Goal: Task Accomplishment & Management: Use online tool/utility

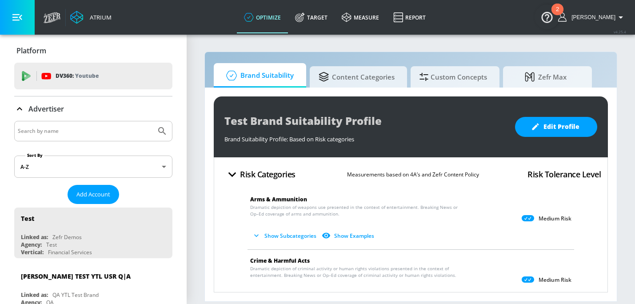
click at [117, 136] on input "Search by name" at bounding box center [85, 131] width 135 height 12
type input "General [PERSON_NAME]"
click at [152, 121] on button "Submit Search" at bounding box center [162, 131] width 20 height 20
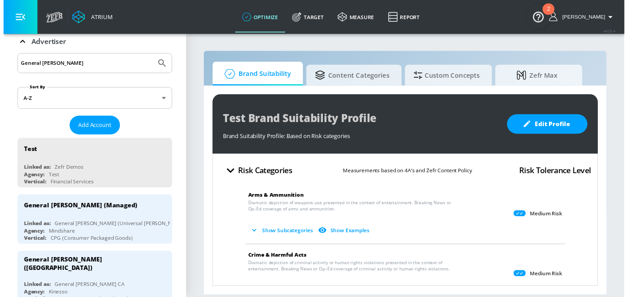
scroll to position [67, 0]
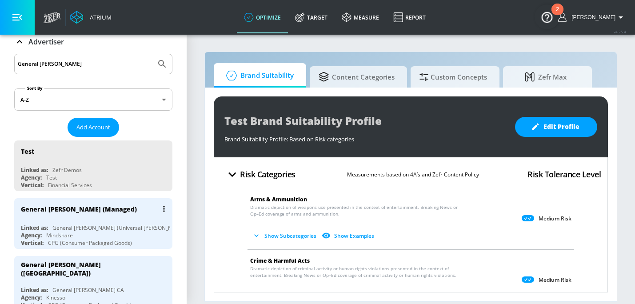
click at [119, 229] on div "General [PERSON_NAME] (Universal [PERSON_NAME])" at bounding box center [119, 228] width 135 height 8
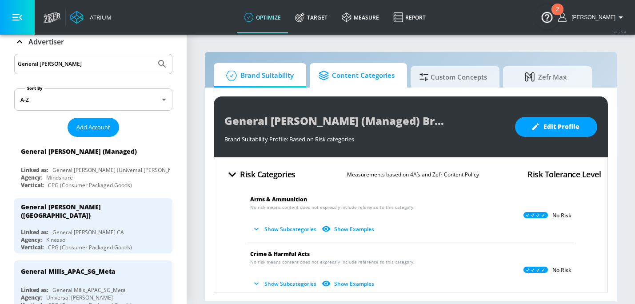
click at [359, 79] on span "Content Categories" at bounding box center [357, 75] width 76 height 21
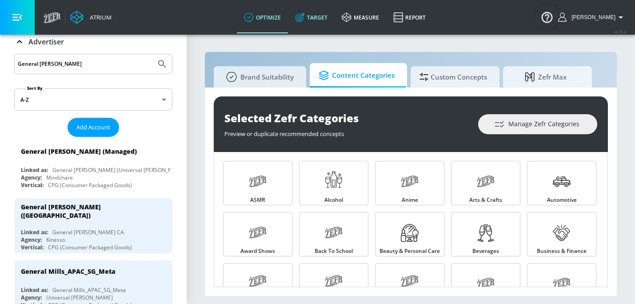
click at [335, 16] on link "Target" at bounding box center [311, 17] width 47 height 32
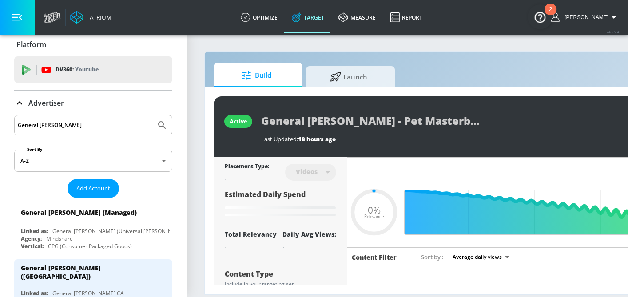
scroll to position [12, 0]
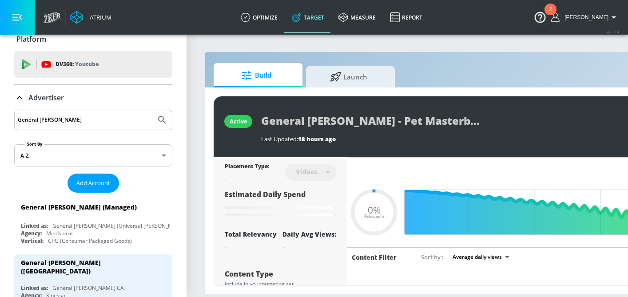
click at [60, 98] on p "Advertiser" at bounding box center [46, 98] width 36 height 10
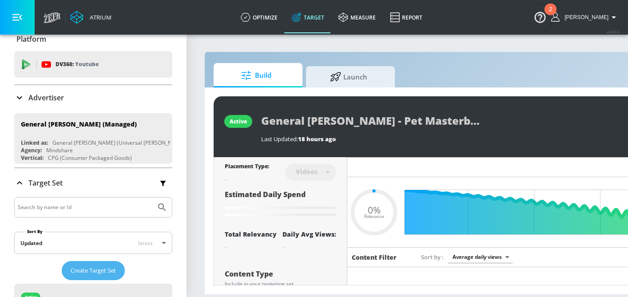
click at [105, 268] on span "Create Target Set" at bounding box center [93, 271] width 45 height 10
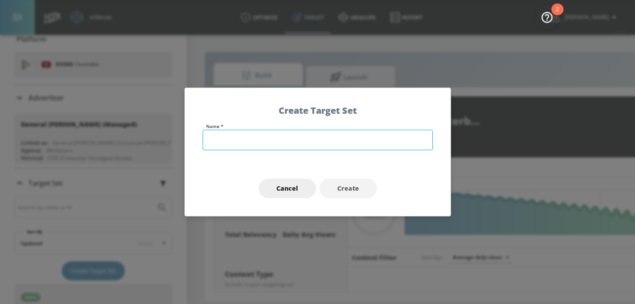
click at [257, 143] on input "text" at bounding box center [318, 140] width 230 height 20
type input "0.53"
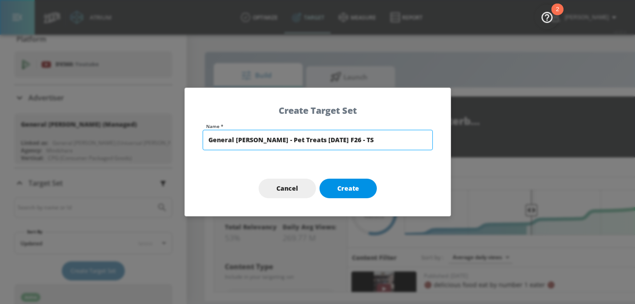
type input "General [PERSON_NAME] - Pet Treats [DATE] F26 - TS"
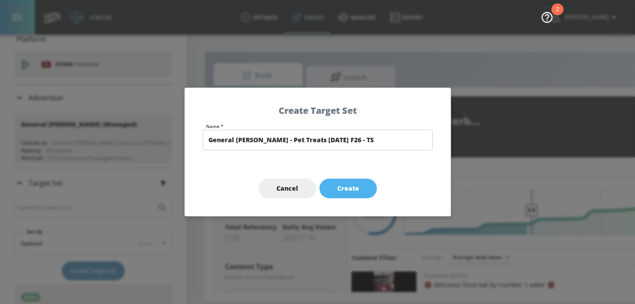
click at [345, 187] on span "Create" at bounding box center [348, 188] width 22 height 11
type input "General [PERSON_NAME] - Pet Treats [DATE] F26 - TS"
type input "channels"
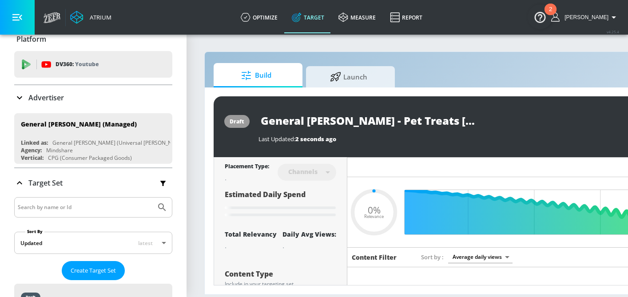
type input "0.6"
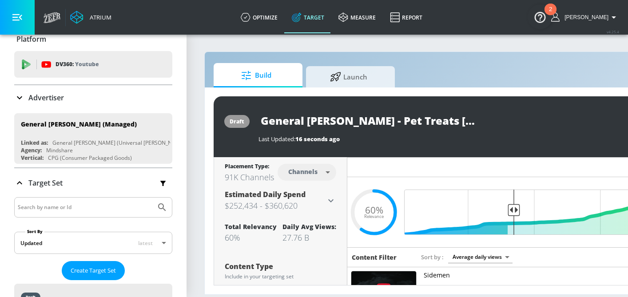
click at [312, 168] on body "Atrium optimize Target measure Report optimize Target measure Report v 4.25.4 […" at bounding box center [314, 148] width 628 height 297
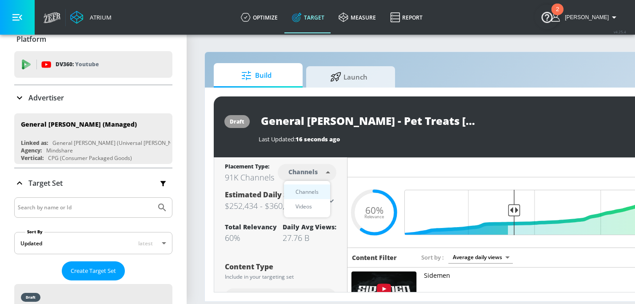
click at [308, 200] on li "Videos" at bounding box center [307, 206] width 46 height 15
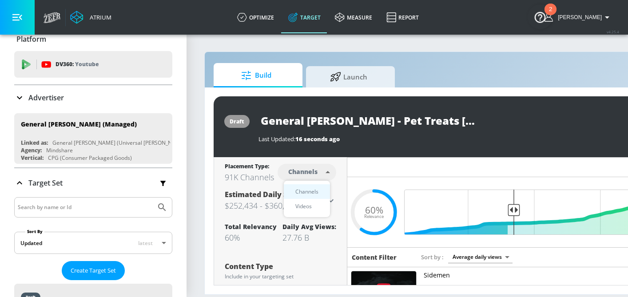
type input "videos"
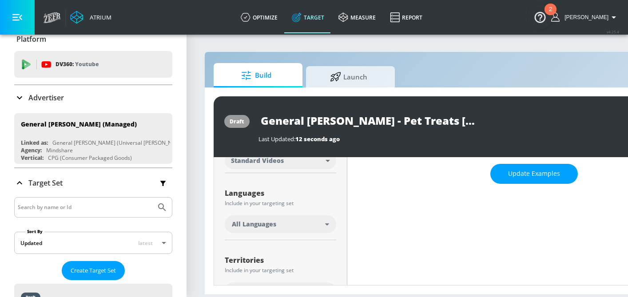
scroll to position [144, 0]
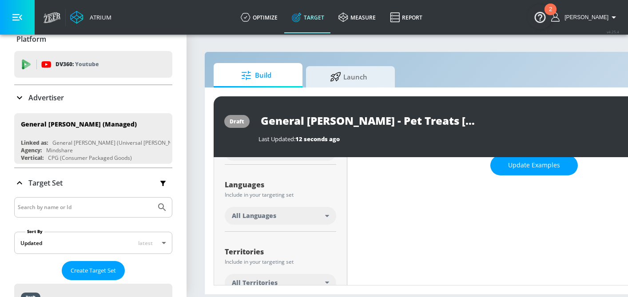
click at [303, 224] on div "All Languages" at bounding box center [281, 216] width 112 height 18
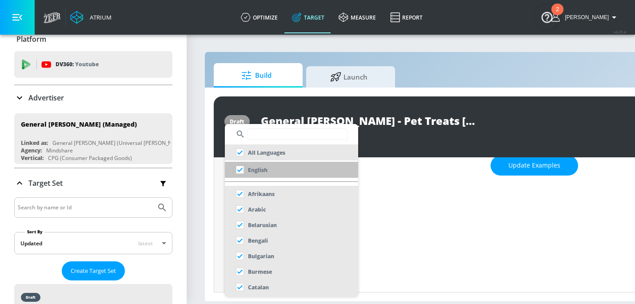
click at [244, 172] on input "checkbox" at bounding box center [240, 170] width 16 height 16
checkbox input "true"
checkbox input "false"
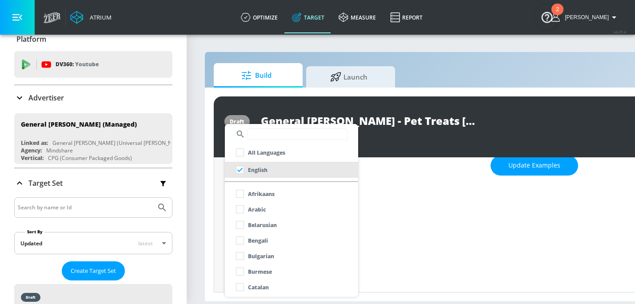
click at [213, 188] on div at bounding box center [317, 152] width 635 height 304
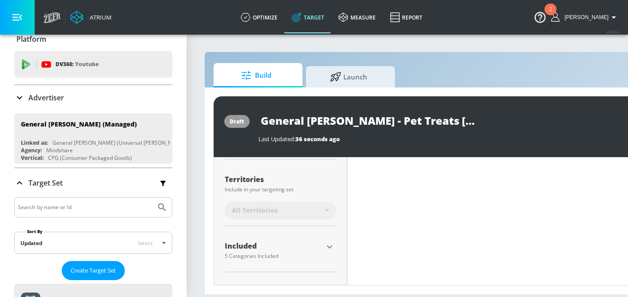
scroll to position [242, 0]
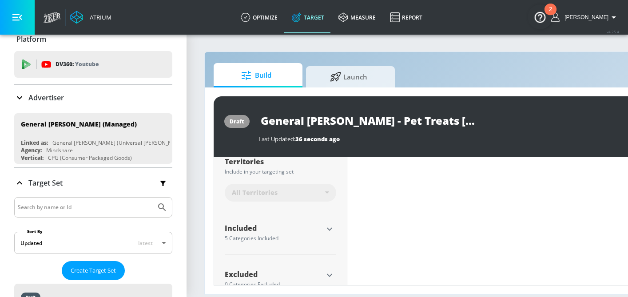
click at [328, 225] on icon "button" at bounding box center [329, 229] width 11 height 11
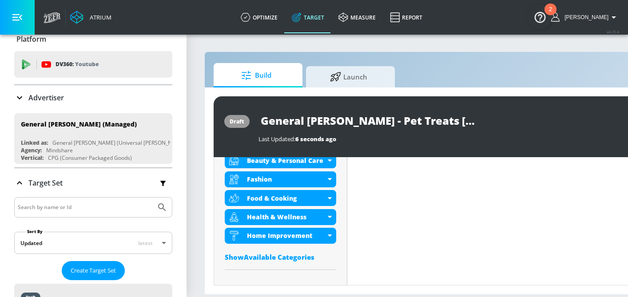
scroll to position [353, 0]
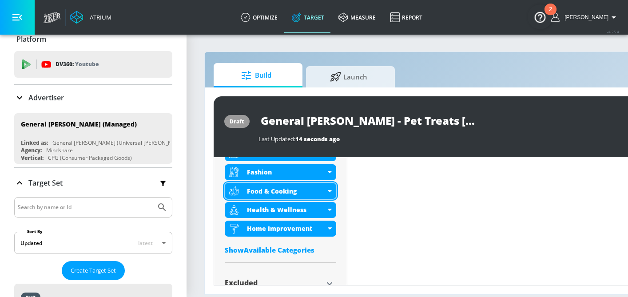
click at [286, 191] on div "Food & Cooking" at bounding box center [286, 191] width 79 height 8
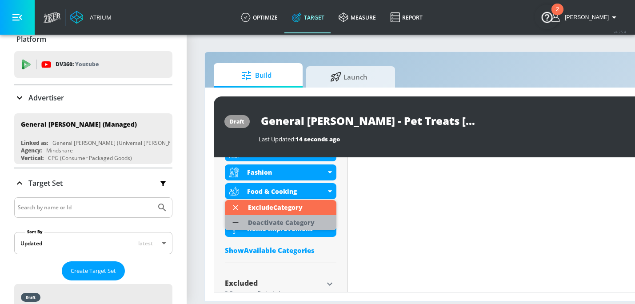
click at [288, 228] on div "Deactivate Category" at bounding box center [282, 222] width 76 height 15
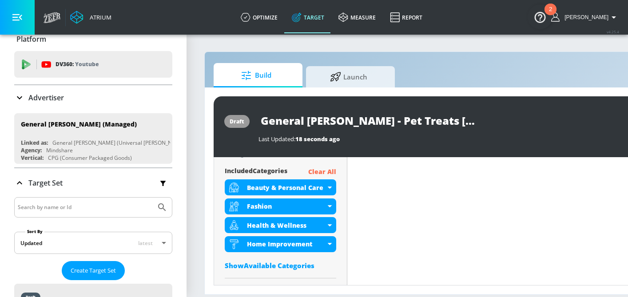
scroll to position [319, 0]
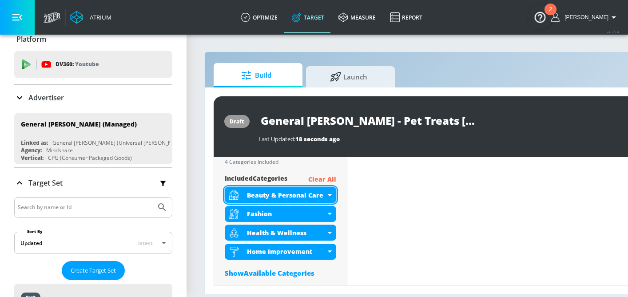
click at [296, 198] on div "Beauty & Personal Care" at bounding box center [286, 195] width 79 height 8
click at [308, 192] on div "Beauty & Personal Care" at bounding box center [286, 195] width 79 height 8
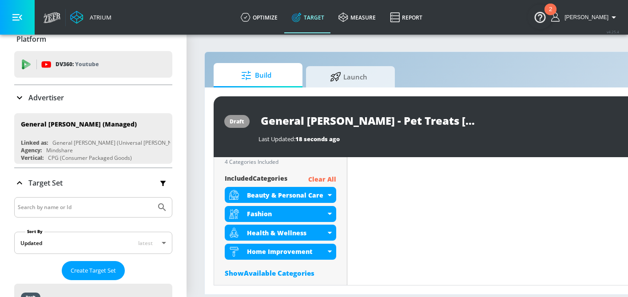
click at [343, 204] on div "Placement Type: Videos videos ​ Estimated Daily Spend Loading... Activation Pla…" at bounding box center [280, 89] width 133 height 501
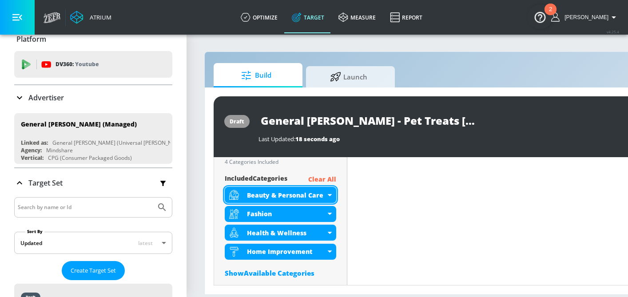
click at [308, 189] on div "Beauty & Personal Care" at bounding box center [281, 195] width 112 height 16
click at [307, 191] on div "Beauty & Personal Care" at bounding box center [286, 195] width 79 height 8
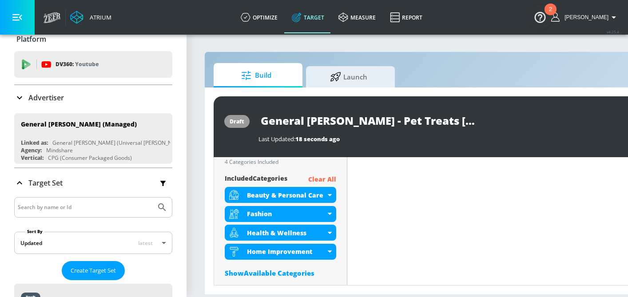
click at [352, 216] on div "Content Filter Sort by Average daily views avg_daily_views_last_7_days Update E…" at bounding box center [534, 124] width 373 height 391
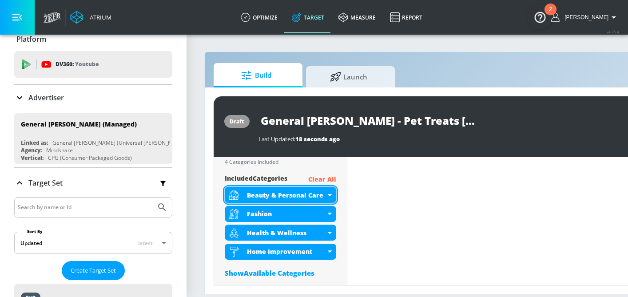
click at [314, 193] on div "Beauty & Personal Care" at bounding box center [286, 195] width 79 height 8
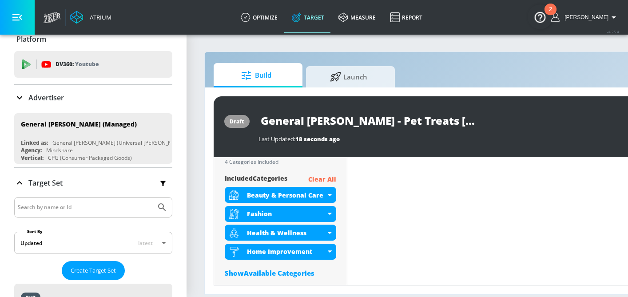
click at [348, 222] on div "Content Filter Sort by Average daily views avg_daily_views_last_7_days Update E…" at bounding box center [534, 124] width 373 height 391
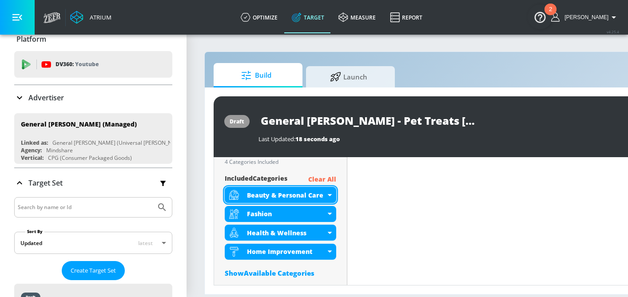
click at [296, 196] on div "Beauty & Personal Care" at bounding box center [286, 195] width 79 height 8
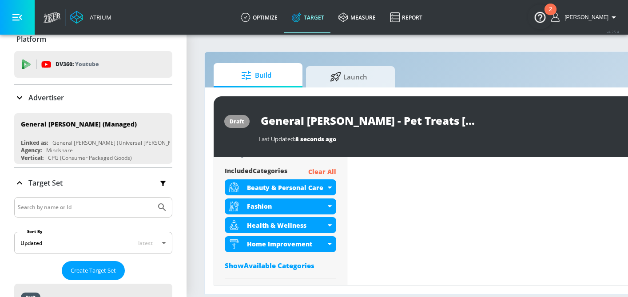
scroll to position [311, 0]
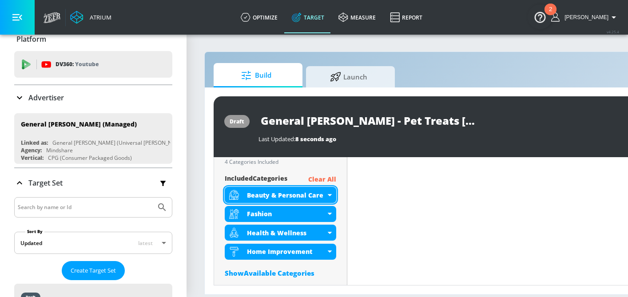
click at [280, 195] on div "Beauty & Personal Care" at bounding box center [286, 195] width 79 height 8
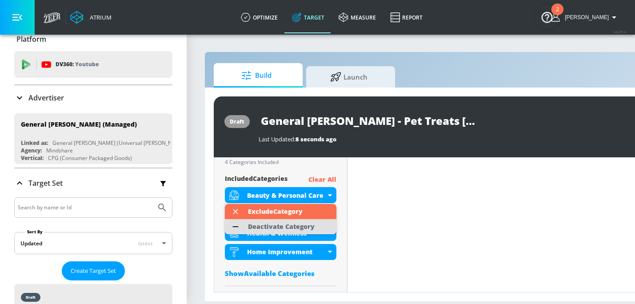
click at [282, 221] on div "Deactivate Category" at bounding box center [282, 226] width 76 height 15
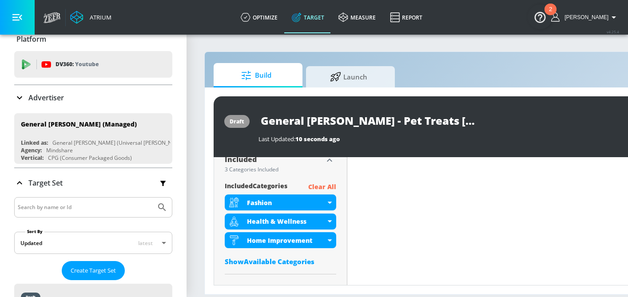
scroll to position [319, 0]
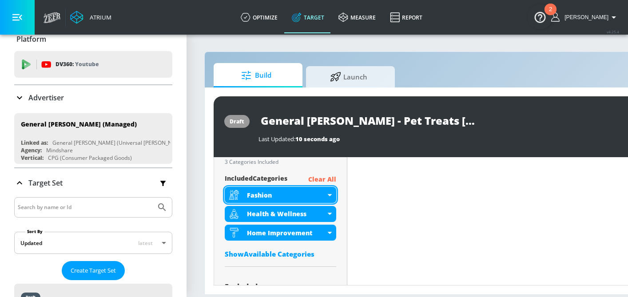
click at [304, 192] on div "Fashion" at bounding box center [286, 195] width 79 height 8
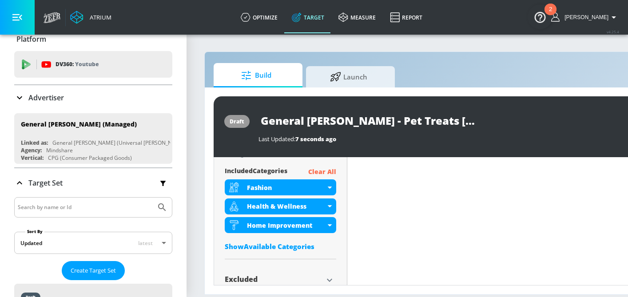
scroll to position [311, 0]
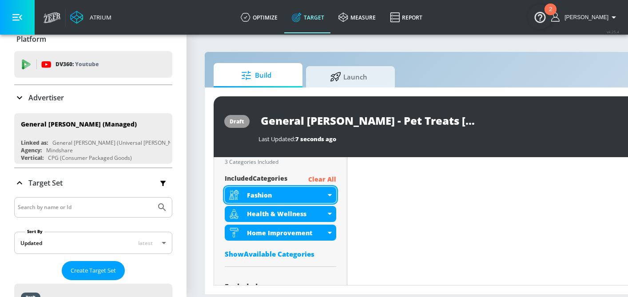
click at [265, 199] on div "Fashion" at bounding box center [281, 195] width 112 height 16
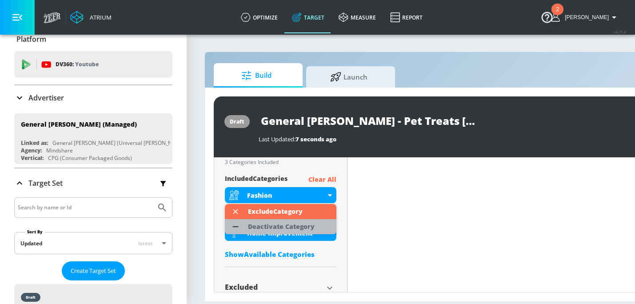
click at [267, 226] on div "Deactivate Category" at bounding box center [281, 227] width 67 height 6
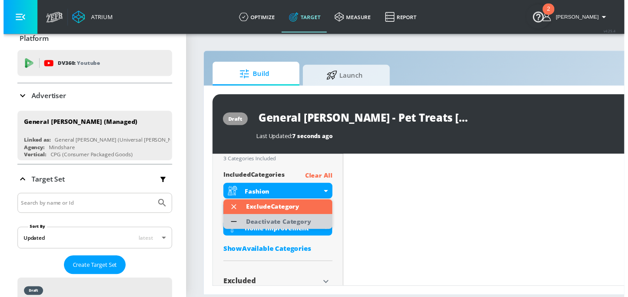
scroll to position [319, 0]
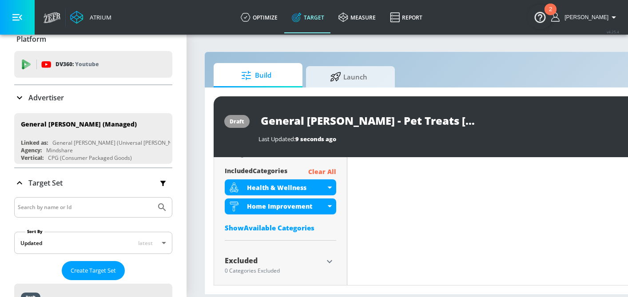
click at [312, 228] on div "Show Available Categories" at bounding box center [281, 228] width 112 height 9
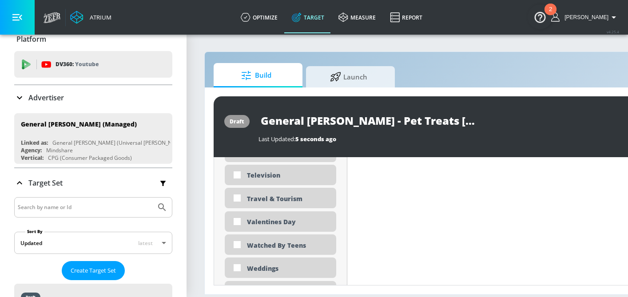
scroll to position [2741, 0]
click at [292, 198] on div "Travel & Tourism" at bounding box center [288, 199] width 83 height 8
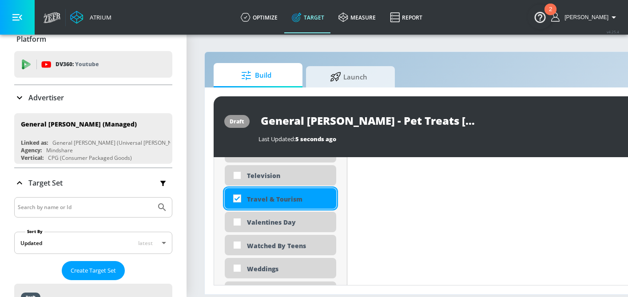
checkbox input "true"
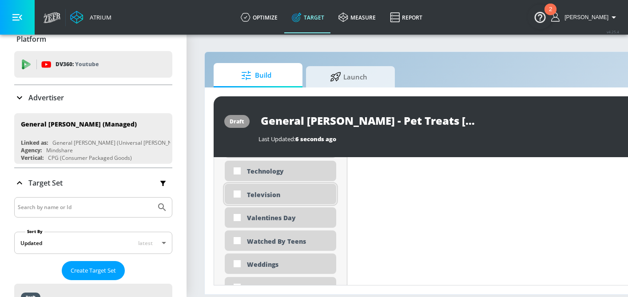
click at [291, 200] on div "Television" at bounding box center [281, 194] width 112 height 20
checkbox input "true"
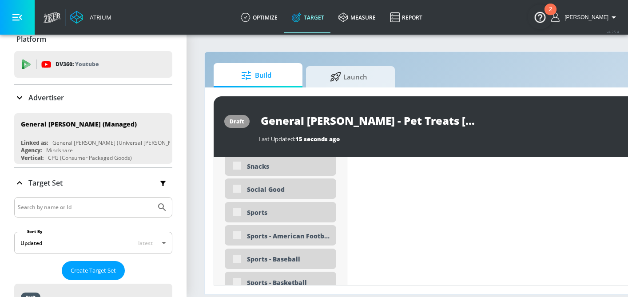
scroll to position [2399, 0]
click at [287, 216] on div "Sports" at bounding box center [288, 213] width 83 height 8
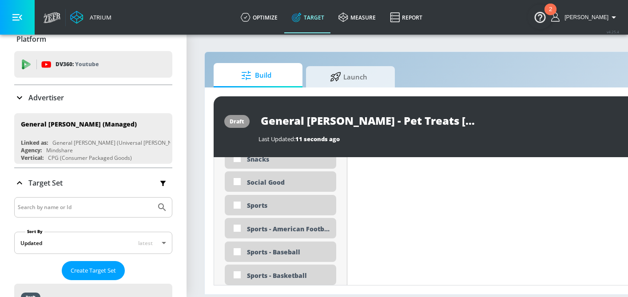
scroll to position [2392, 0]
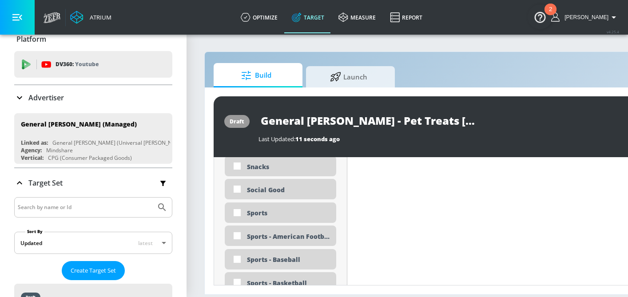
click at [313, 214] on div "Sports" at bounding box center [288, 213] width 83 height 8
checkbox input "true"
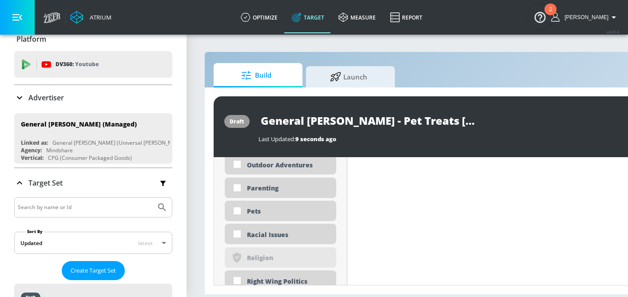
scroll to position [2149, 0]
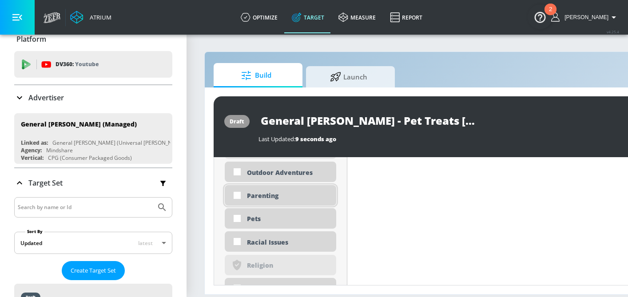
click at [270, 204] on div "Parenting" at bounding box center [281, 195] width 112 height 20
checkbox input "true"
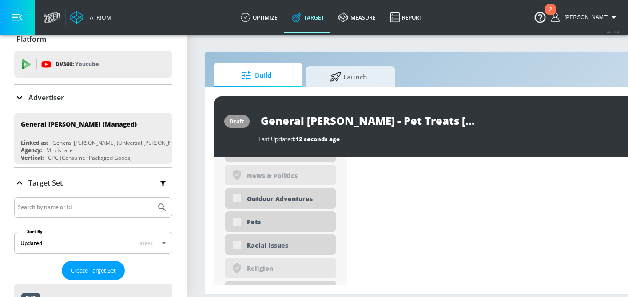
scroll to position [2156, 0]
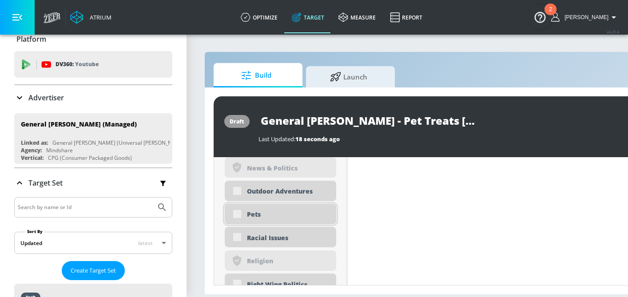
click at [283, 214] on div "Pets" at bounding box center [288, 214] width 83 height 8
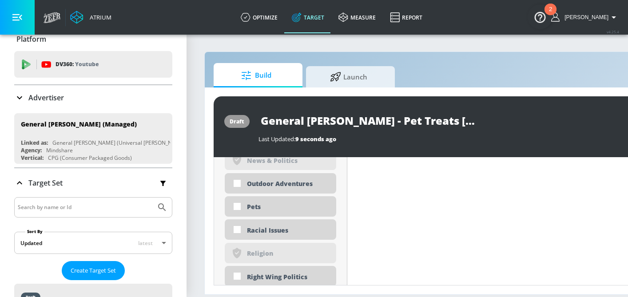
scroll to position [2149, 0]
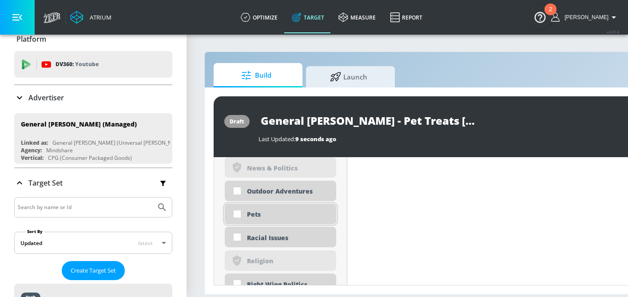
click at [284, 214] on div "Pets" at bounding box center [288, 214] width 83 height 8
checkbox input "true"
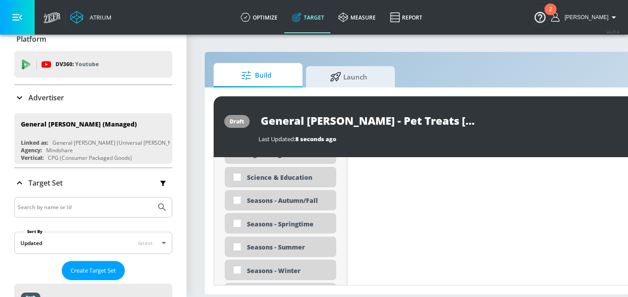
scroll to position [2276, 0]
click at [290, 201] on div "Seasons - Autumn/Fall" at bounding box center [288, 199] width 83 height 8
checkbox input "true"
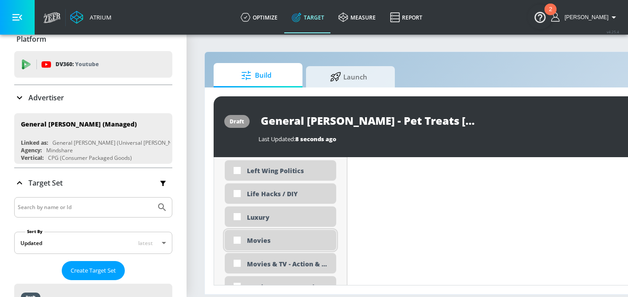
scroll to position [1734, 0]
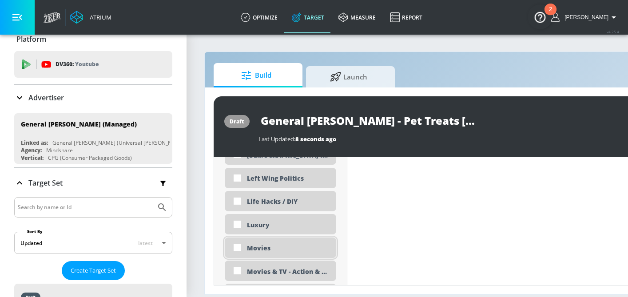
click at [315, 244] on div "Movies" at bounding box center [281, 248] width 112 height 20
checkbox input "true"
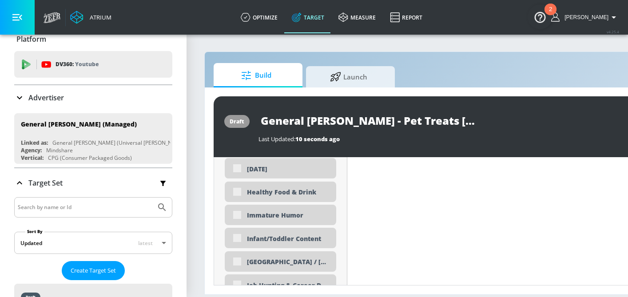
scroll to position [1606, 0]
click at [309, 188] on div "Healthy Food & Drink" at bounding box center [288, 192] width 83 height 8
click at [346, 185] on div "Placement Type: Videos videos ​ Estimated Daily Spend Loading... Activation Pla…" at bounding box center [280, 23] width 133 height 2945
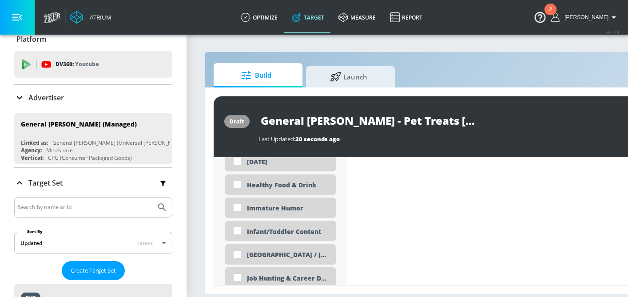
scroll to position [1599, 0]
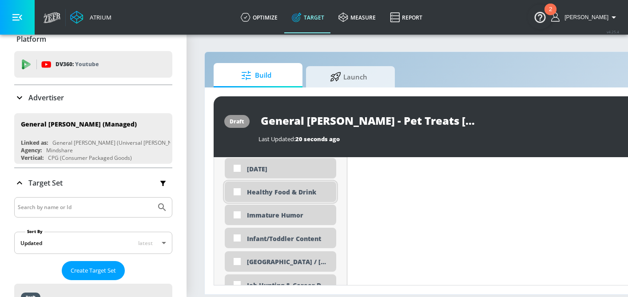
click at [280, 195] on div "Healthy Food & Drink" at bounding box center [288, 192] width 83 height 8
checkbox input "true"
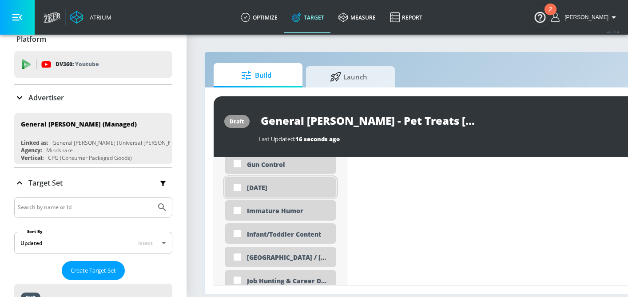
click at [302, 192] on div "[DATE]" at bounding box center [288, 188] width 83 height 8
checkbox input "true"
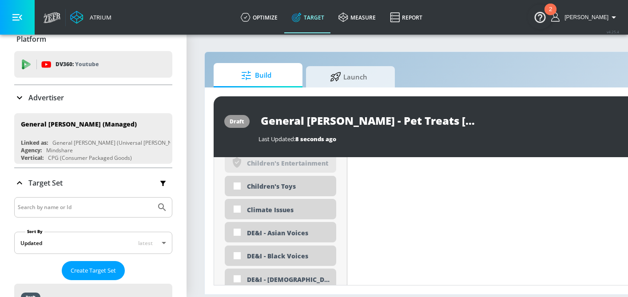
scroll to position [975, 0]
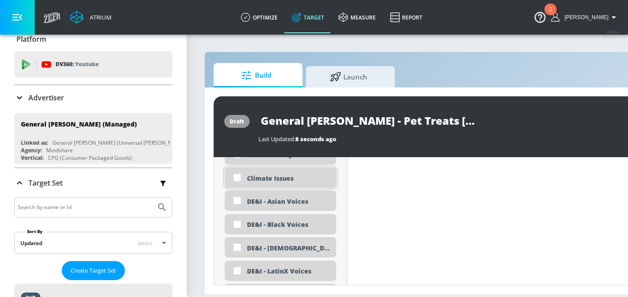
click at [295, 179] on div "Climate Issues" at bounding box center [288, 178] width 83 height 8
checkbox input "true"
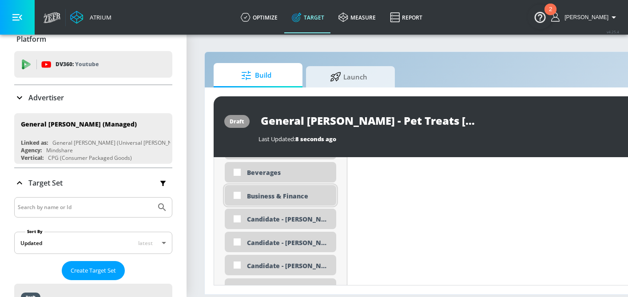
scroll to position [783, 0]
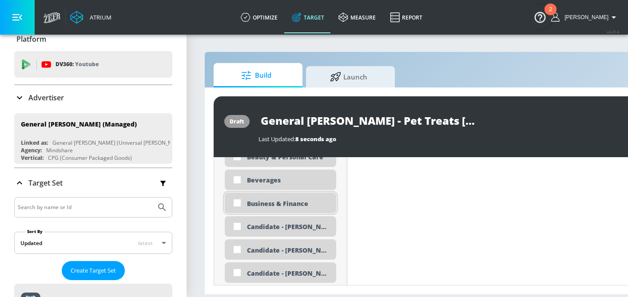
click at [321, 198] on div "Business & Finance" at bounding box center [281, 203] width 112 height 20
checkbox input "true"
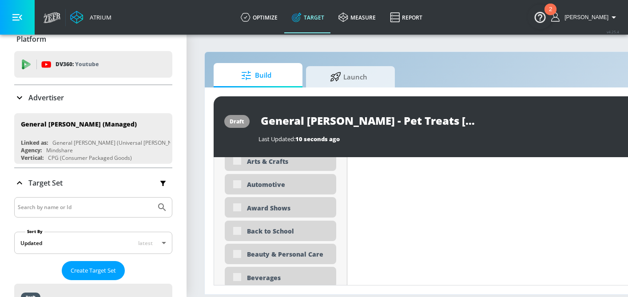
scroll to position [669, 0]
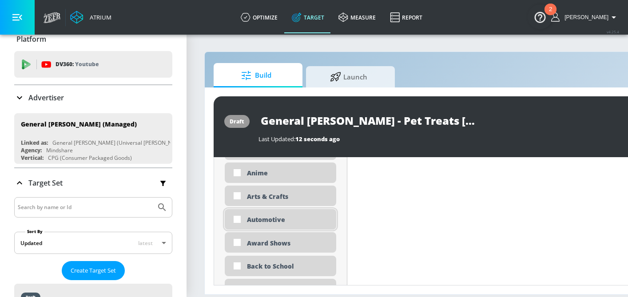
scroll to position [662, 0]
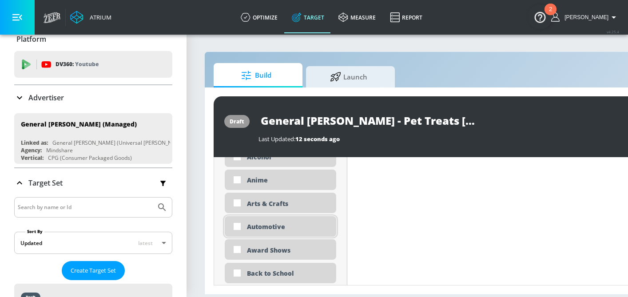
click at [283, 232] on div "Automotive" at bounding box center [281, 226] width 112 height 20
checkbox input "true"
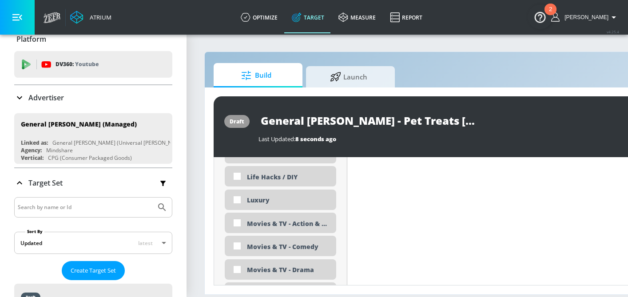
scroll to position [1747, 0]
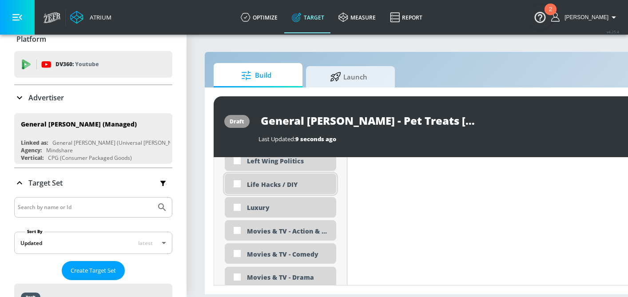
click at [315, 186] on div "Life Hacks / DIY" at bounding box center [288, 184] width 83 height 8
checkbox input "true"
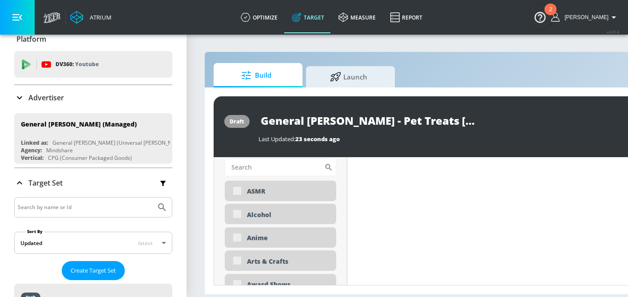
scroll to position [655, 0]
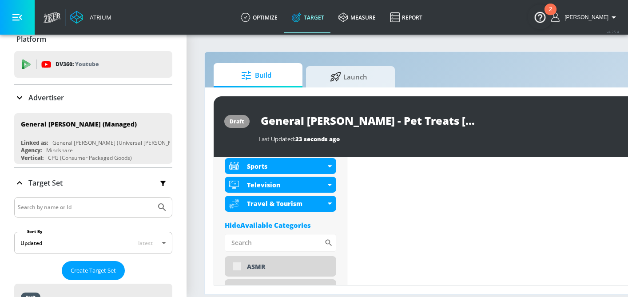
click at [275, 222] on div "Hide Available Categories" at bounding box center [281, 225] width 112 height 9
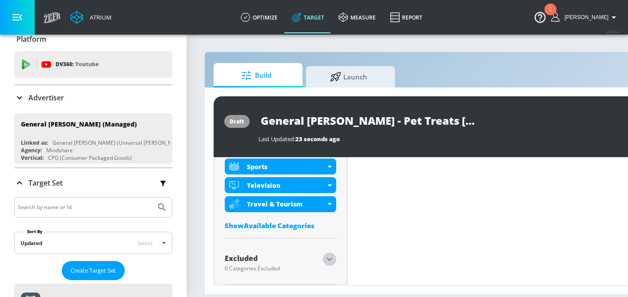
click at [332, 262] on icon "button" at bounding box center [329, 259] width 11 height 11
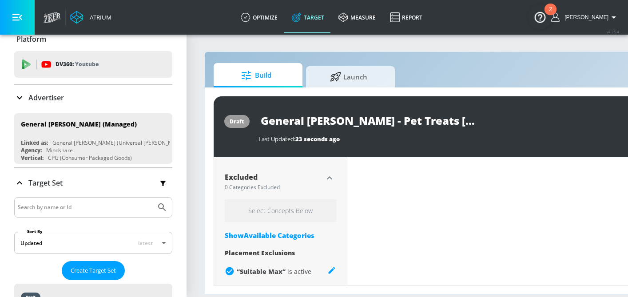
scroll to position [655, 0]
click at [304, 232] on div "Show Available Categories" at bounding box center [281, 234] width 112 height 9
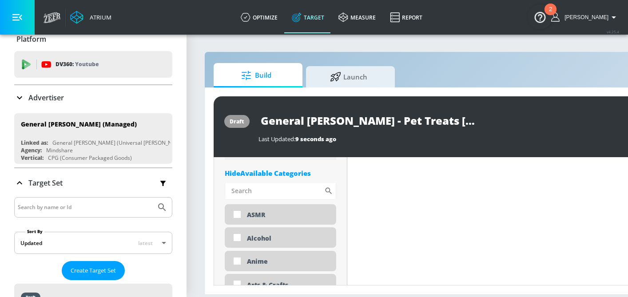
scroll to position [745, 0]
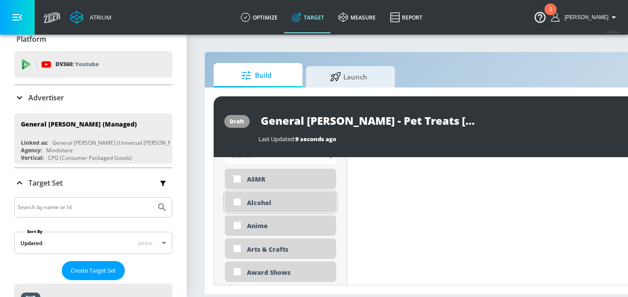
click at [279, 197] on div "Alcohol" at bounding box center [281, 202] width 112 height 20
checkbox input "true"
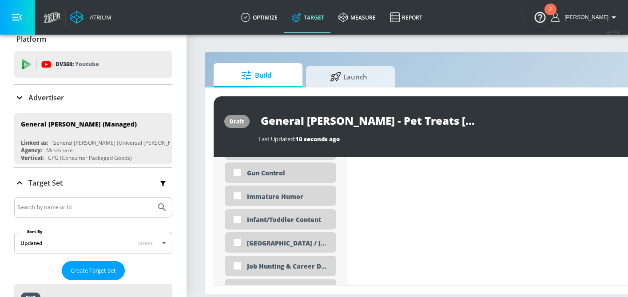
scroll to position [1682, 0]
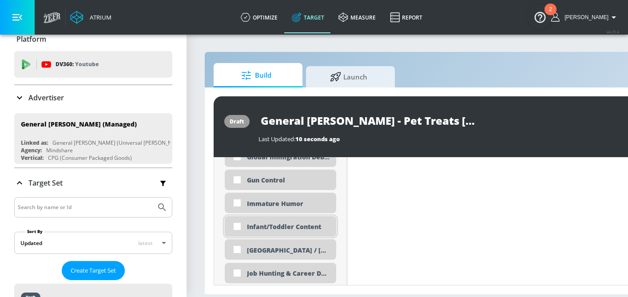
click at [308, 222] on div "Infant/Toddler Content" at bounding box center [281, 226] width 112 height 20
checkbox input "true"
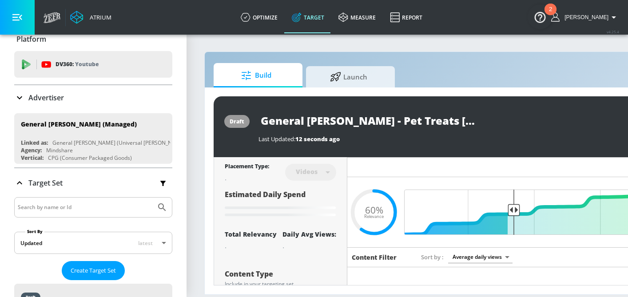
scroll to position [0, 127]
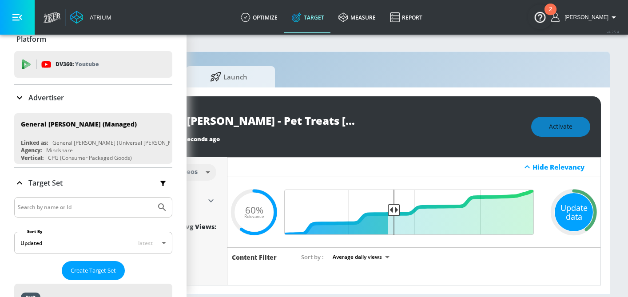
click at [575, 212] on div "Update data" at bounding box center [574, 212] width 38 height 38
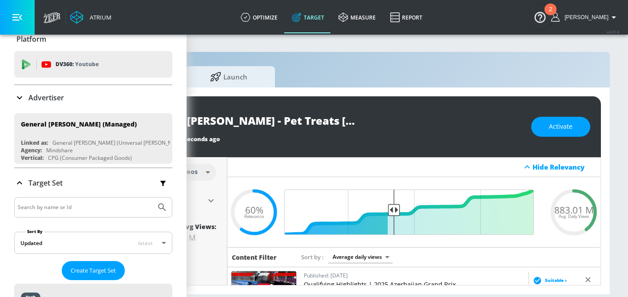
click at [327, 119] on input "General [PERSON_NAME] - Pet Treats [DATE] F26 - TS" at bounding box center [250, 121] width 222 height 20
drag, startPoint x: 562, startPoint y: 209, endPoint x: 542, endPoint y: 209, distance: 20.0
click at [547, 209] on div "883.01 M Avg. Daily Views" at bounding box center [573, 211] width 53 height 13
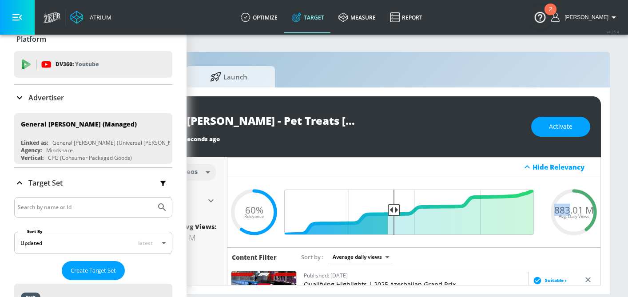
copy span "883"
click at [578, 121] on button "Activate" at bounding box center [560, 127] width 59 height 20
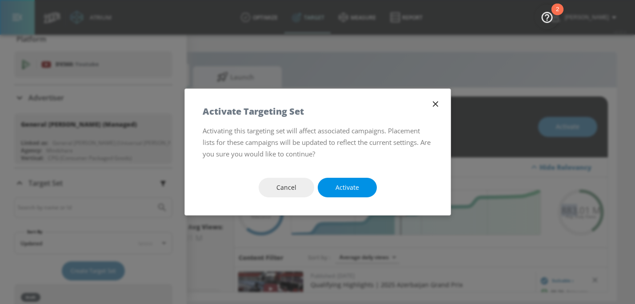
click at [347, 185] on span "Activate" at bounding box center [348, 187] width 24 height 11
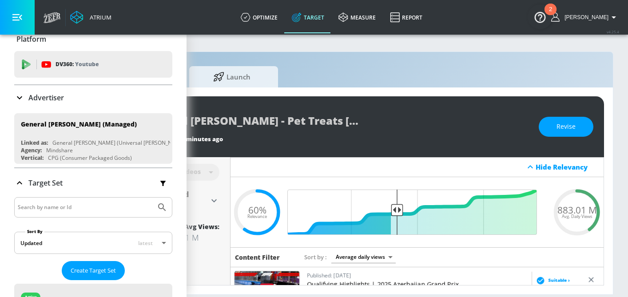
scroll to position [0, 127]
